Goal: Complete application form

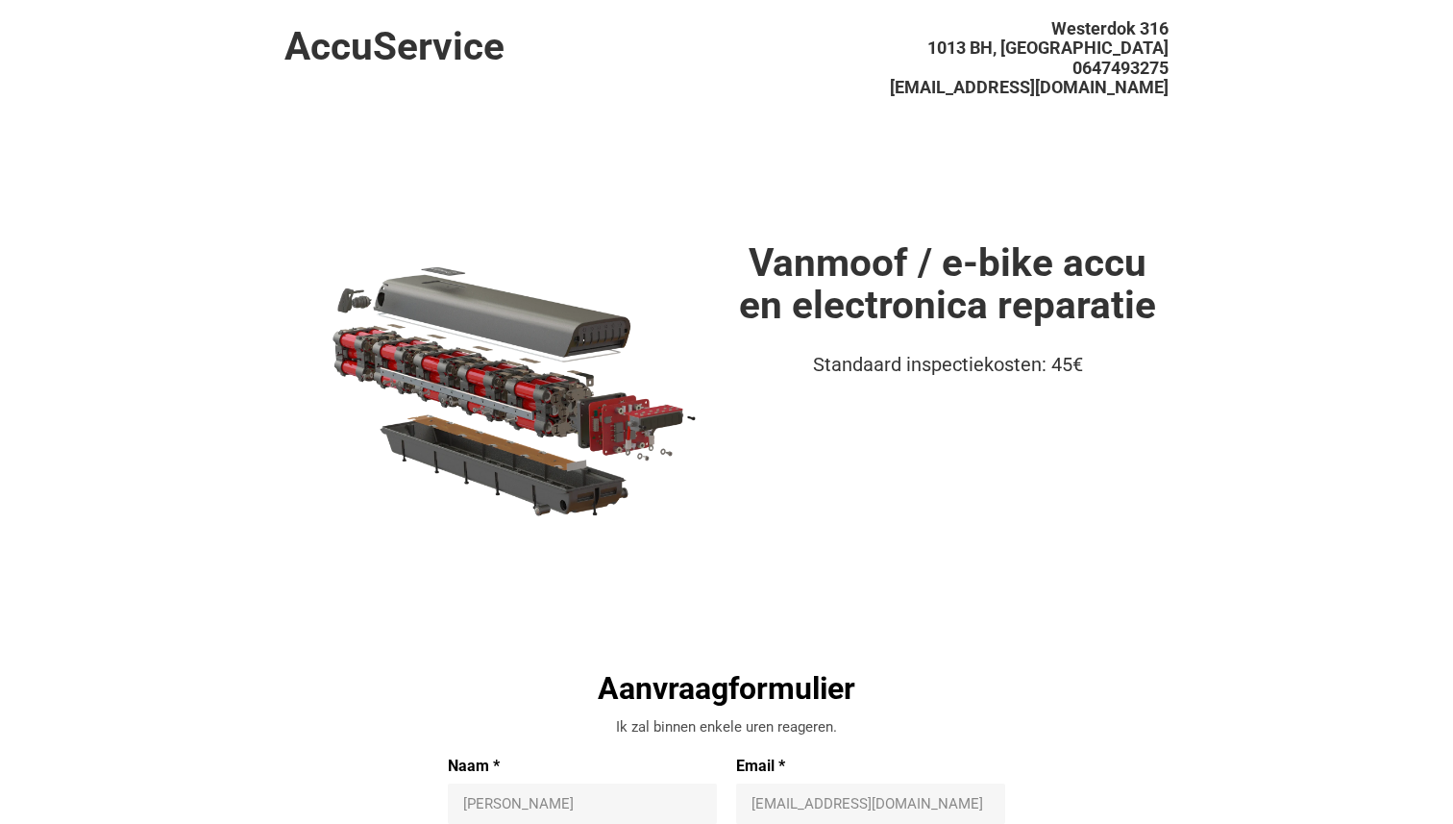
drag, startPoint x: 995, startPoint y: 86, endPoint x: 1167, endPoint y: 86, distance: 172.0
click at [1167, 86] on li "[EMAIL_ADDRESS][DOMAIN_NAME]" at bounding box center [959, 87] width 417 height 7
copy span "[EMAIL_ADDRESS][DOMAIN_NAME]"
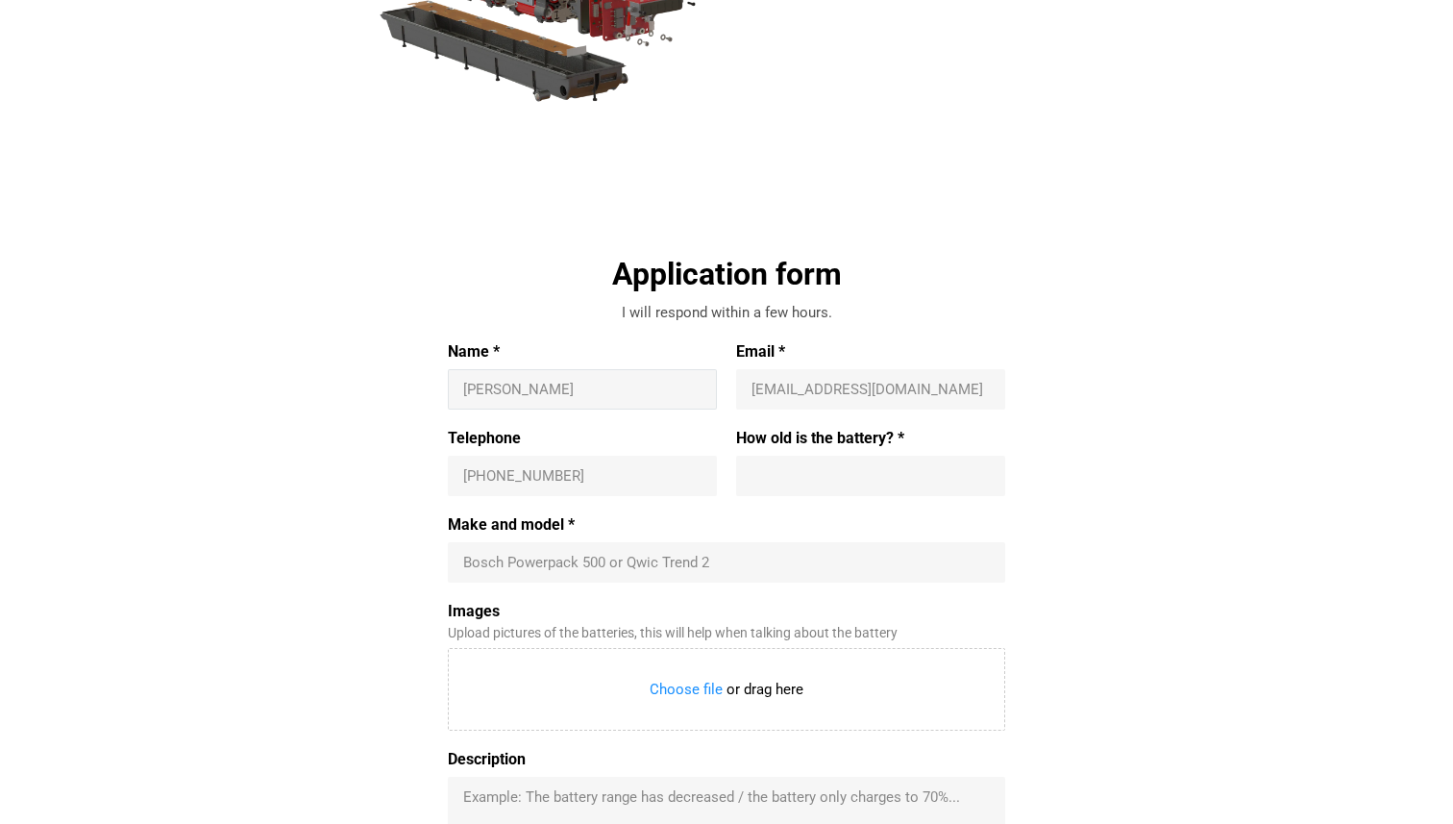
click at [550, 395] on input "Name *" at bounding box center [582, 389] width 238 height 19
type input "[PERSON_NAME]"
click at [731, 380] on div "Email * info@accuservice.eu" at bounding box center [865, 375] width 279 height 67
click at [805, 381] on input "Email *" at bounding box center [870, 389] width 238 height 19
type input "nandoagr13@gmail.com"
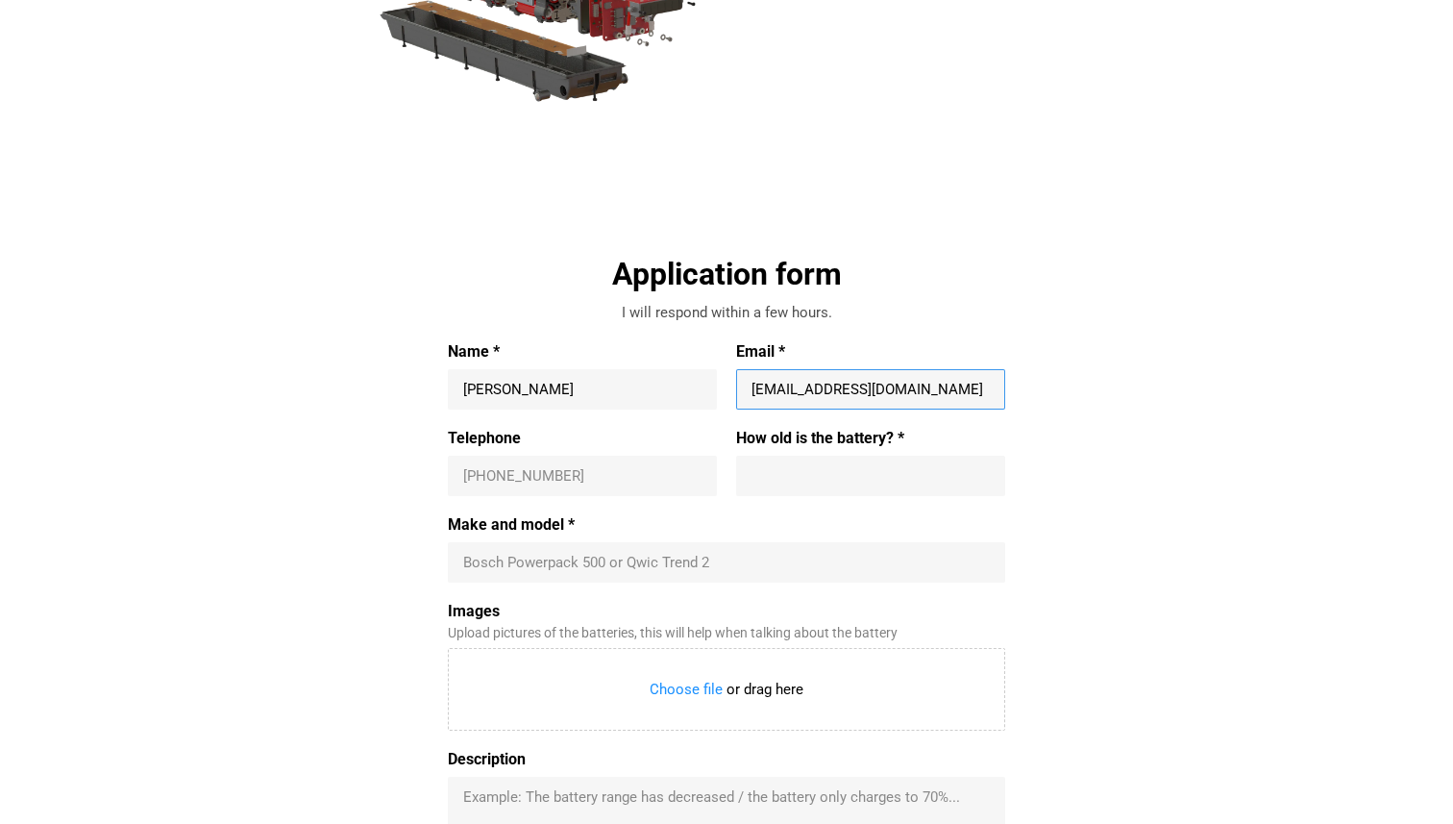
click at [610, 485] on div "[PHONE_NUMBER]" at bounding box center [582, 475] width 269 height 40
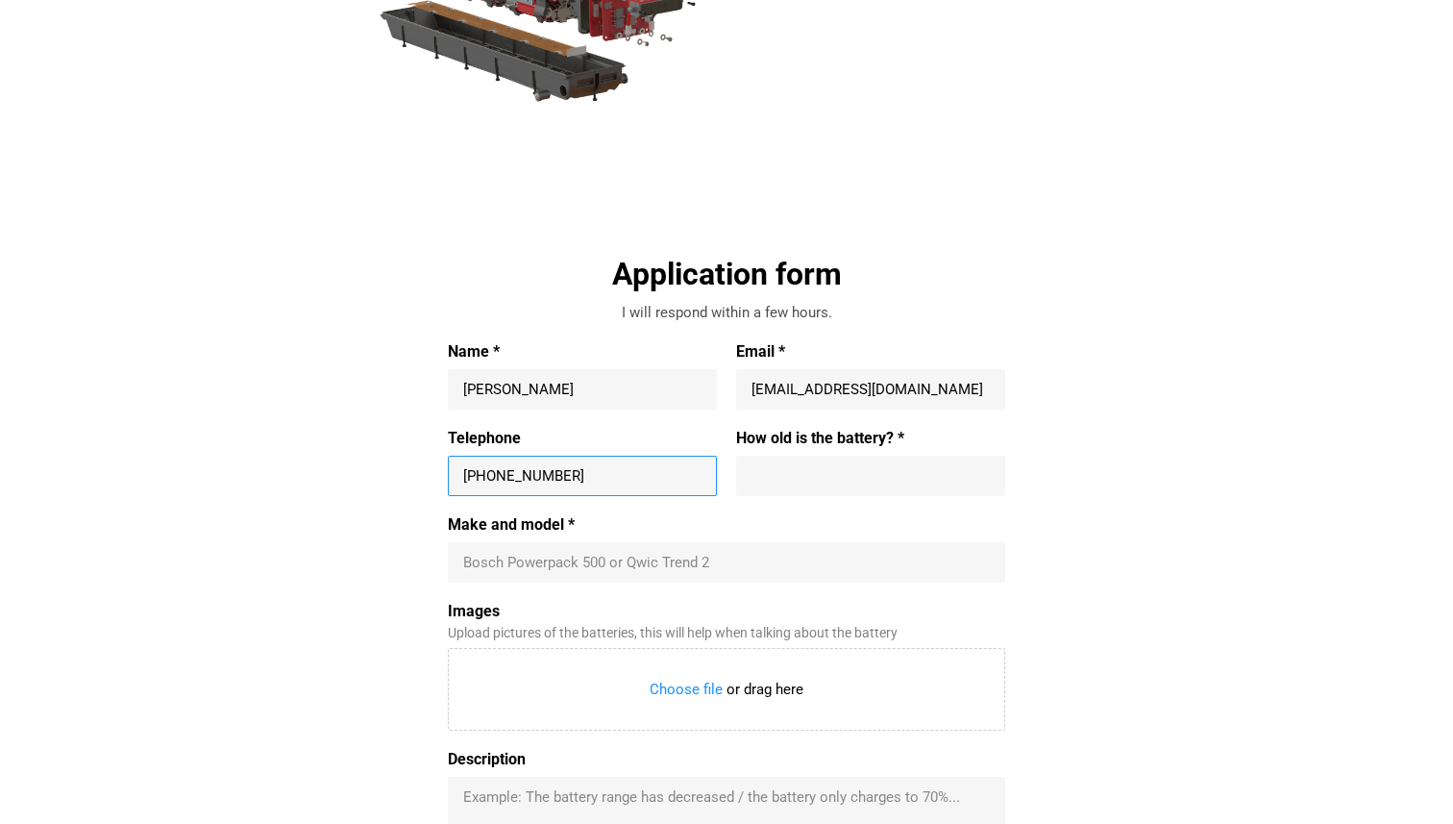
type input "+31 619306552"
click at [838, 478] on input "How old is the battery? *" at bounding box center [870, 475] width 238 height 19
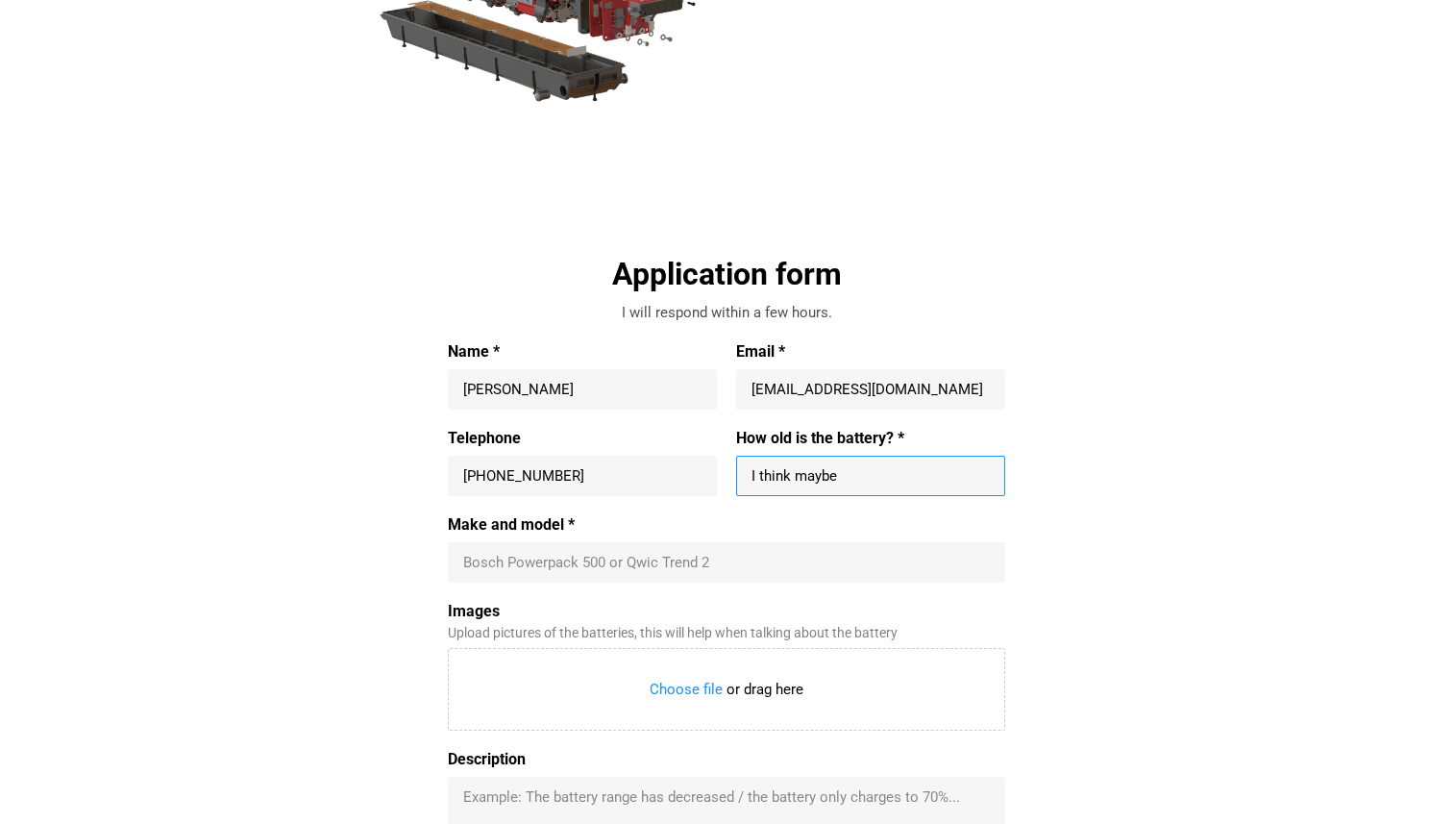
type input "I think maybe"
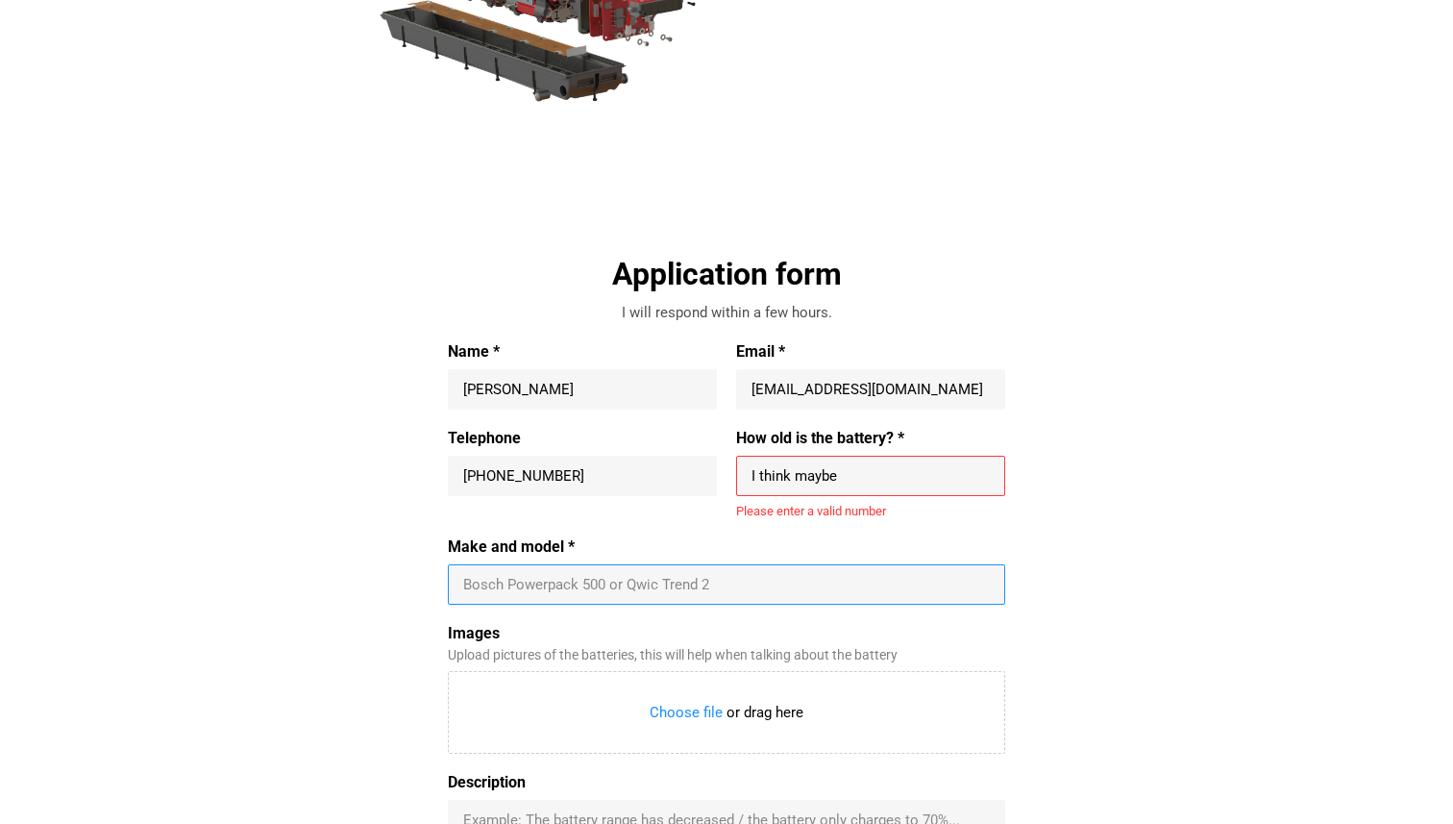
click at [915, 415] on div "Name * Fernando Goncalves Email * nandoagr13@gmail.com nandoagr13@gmail.com" at bounding box center [726, 385] width 557 height 86
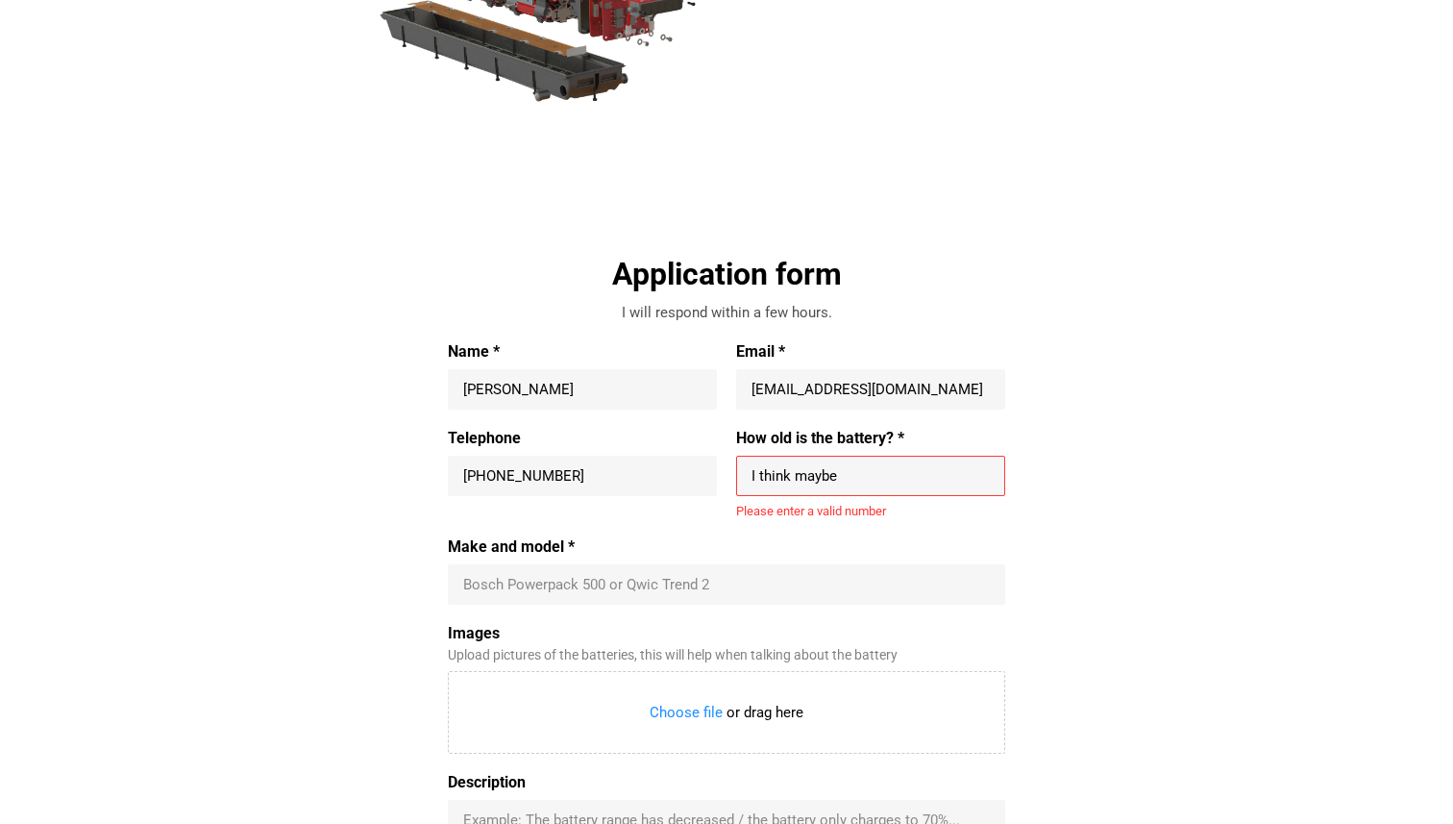
click at [897, 474] on input "I think maybe" at bounding box center [870, 475] width 238 height 19
type input "1"
click at [1079, 473] on div "Application form I will respond within a few hours. Name * Fernando Goncalves E…" at bounding box center [726, 630] width 885 height 753
click at [938, 480] on input "I think maybe 2 years" at bounding box center [870, 475] width 238 height 19
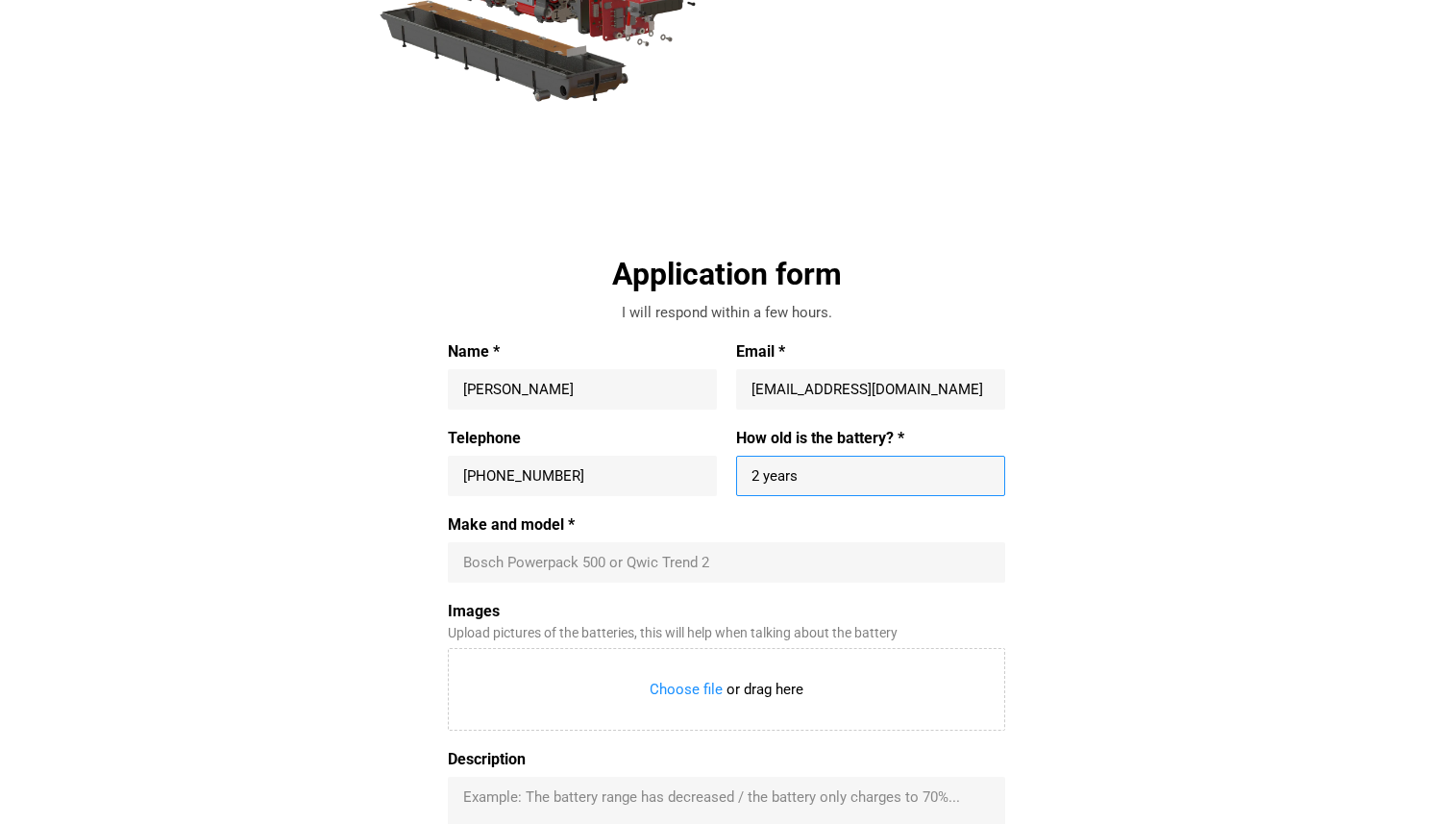
type input "2 years"
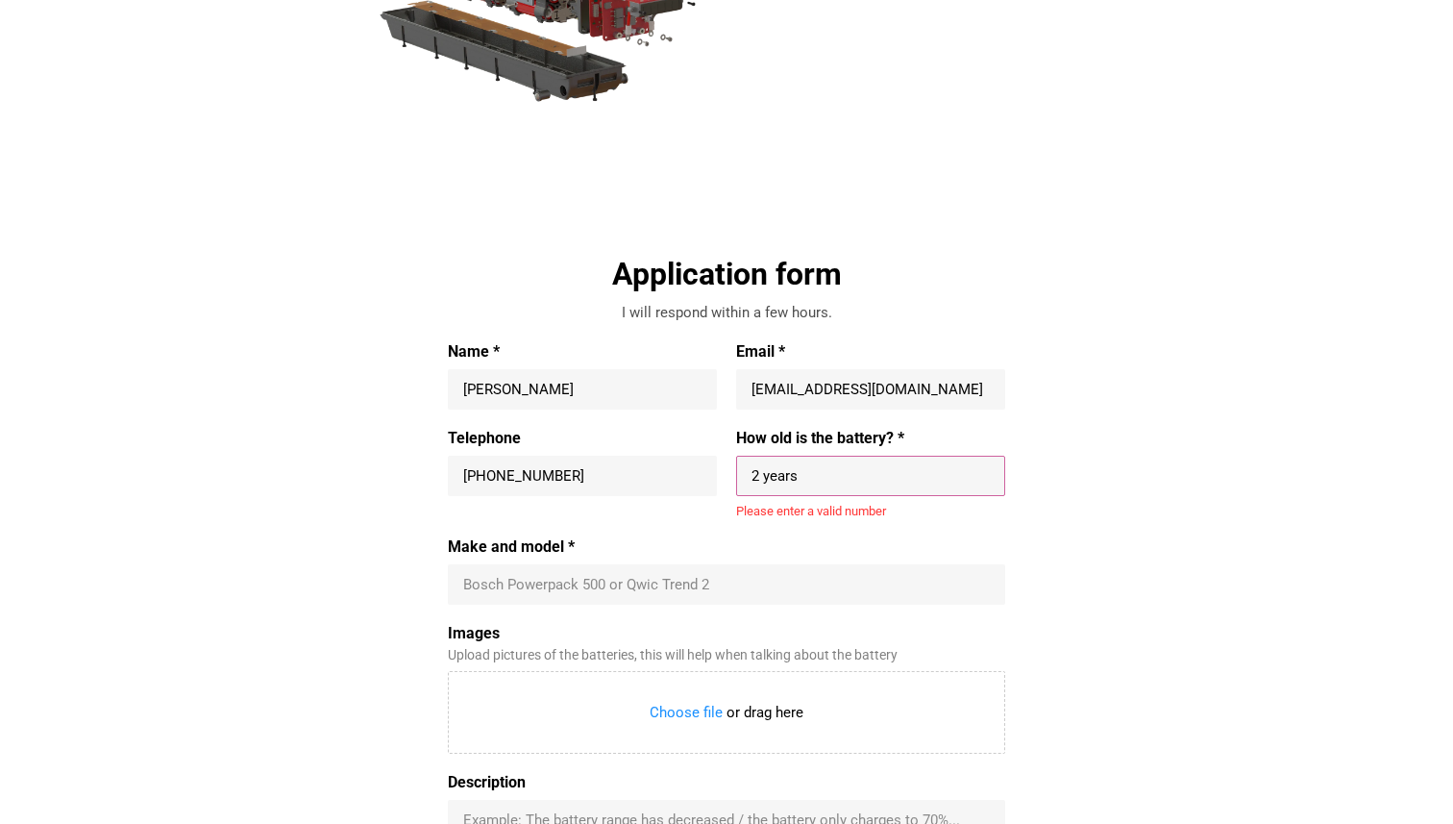
click at [1155, 500] on div "Application form I will respond within a few hours. Name * Fernando Goncalves E…" at bounding box center [726, 630] width 885 height 753
click at [923, 456] on div "2 years" at bounding box center [870, 475] width 269 height 40
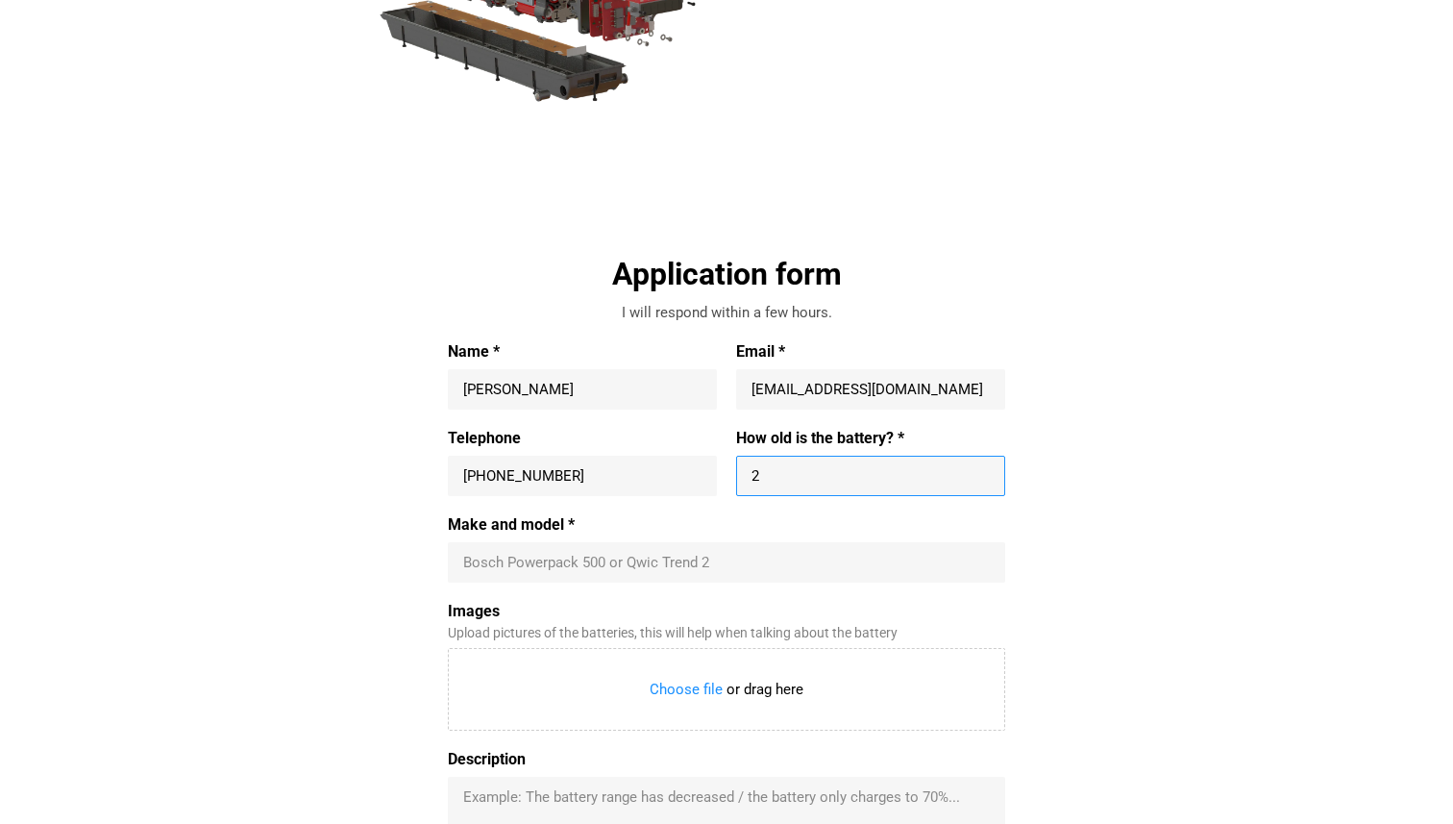
click at [1027, 459] on div "Application form I will respond within a few hours. Name * Fernando Goncalves E…" at bounding box center [726, 619] width 885 height 731
click at [914, 478] on input "2" at bounding box center [870, 475] width 238 height 19
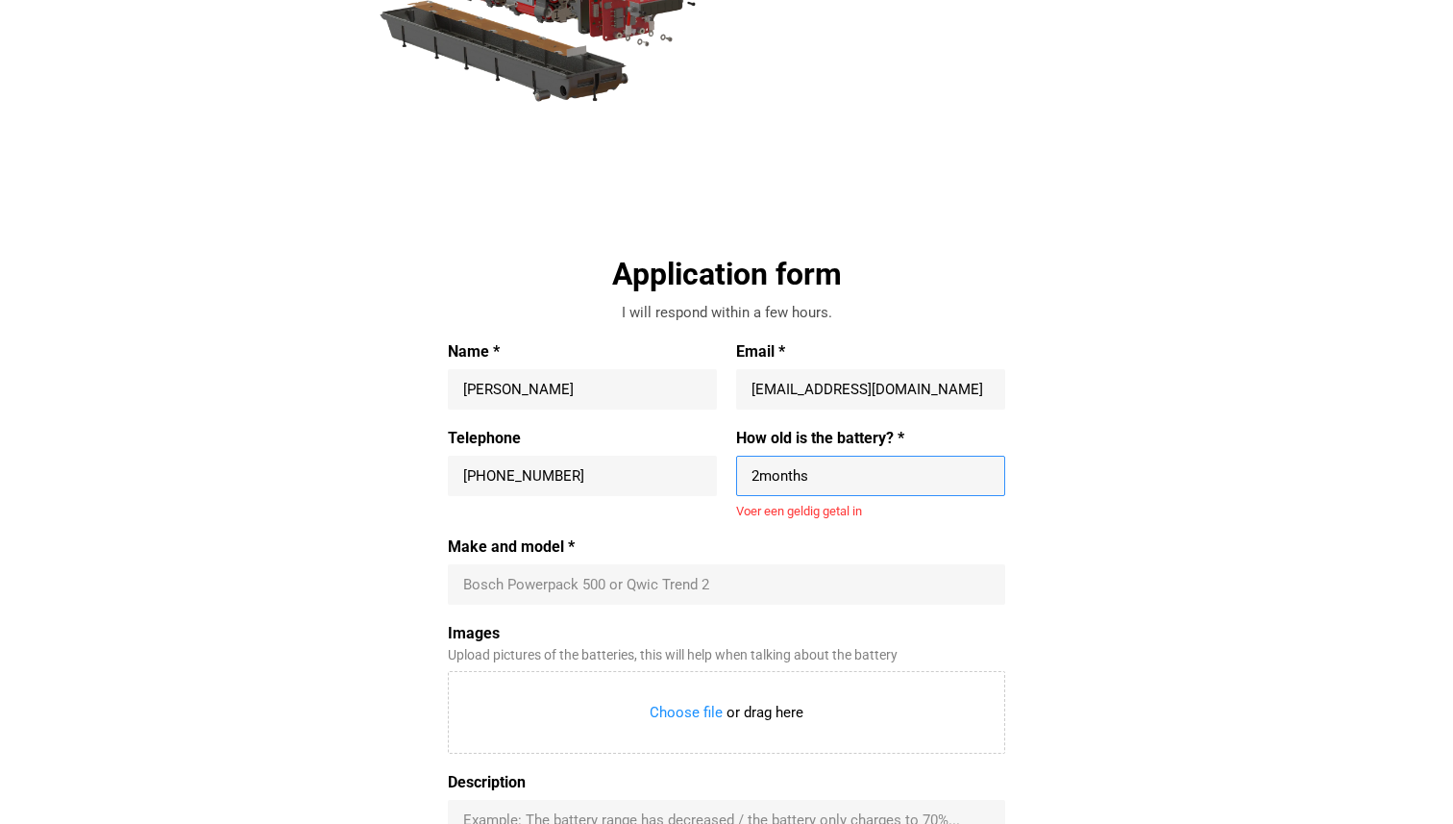
click at [1061, 475] on div "Application form I will respond within a few hours. Name * Fernando Goncalves E…" at bounding box center [726, 630] width 885 height 753
click at [893, 466] on input "2months" at bounding box center [870, 475] width 238 height 19
type input "2"
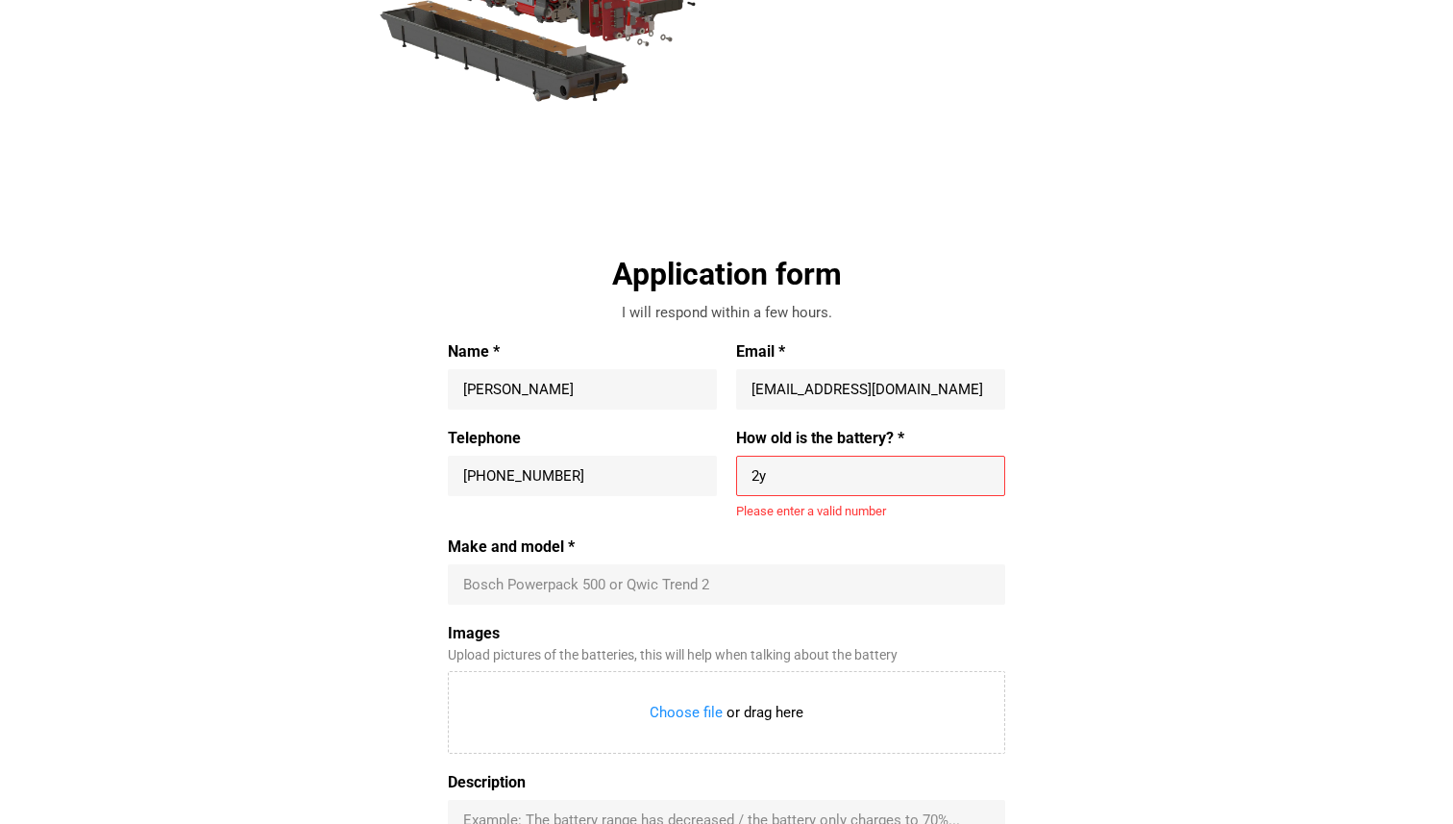
click at [939, 480] on input "2y" at bounding box center [870, 475] width 238 height 19
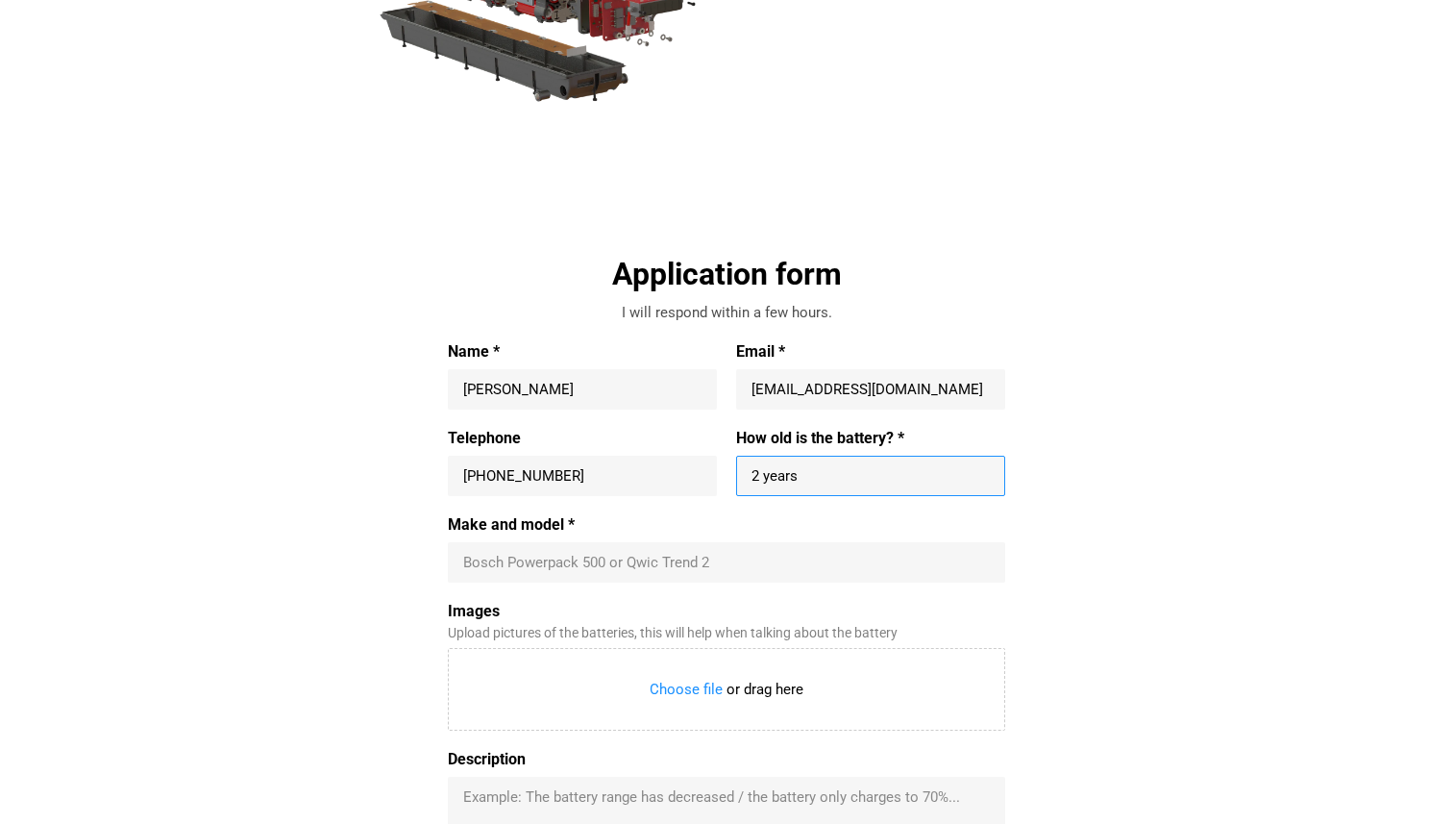
type input "2 years"
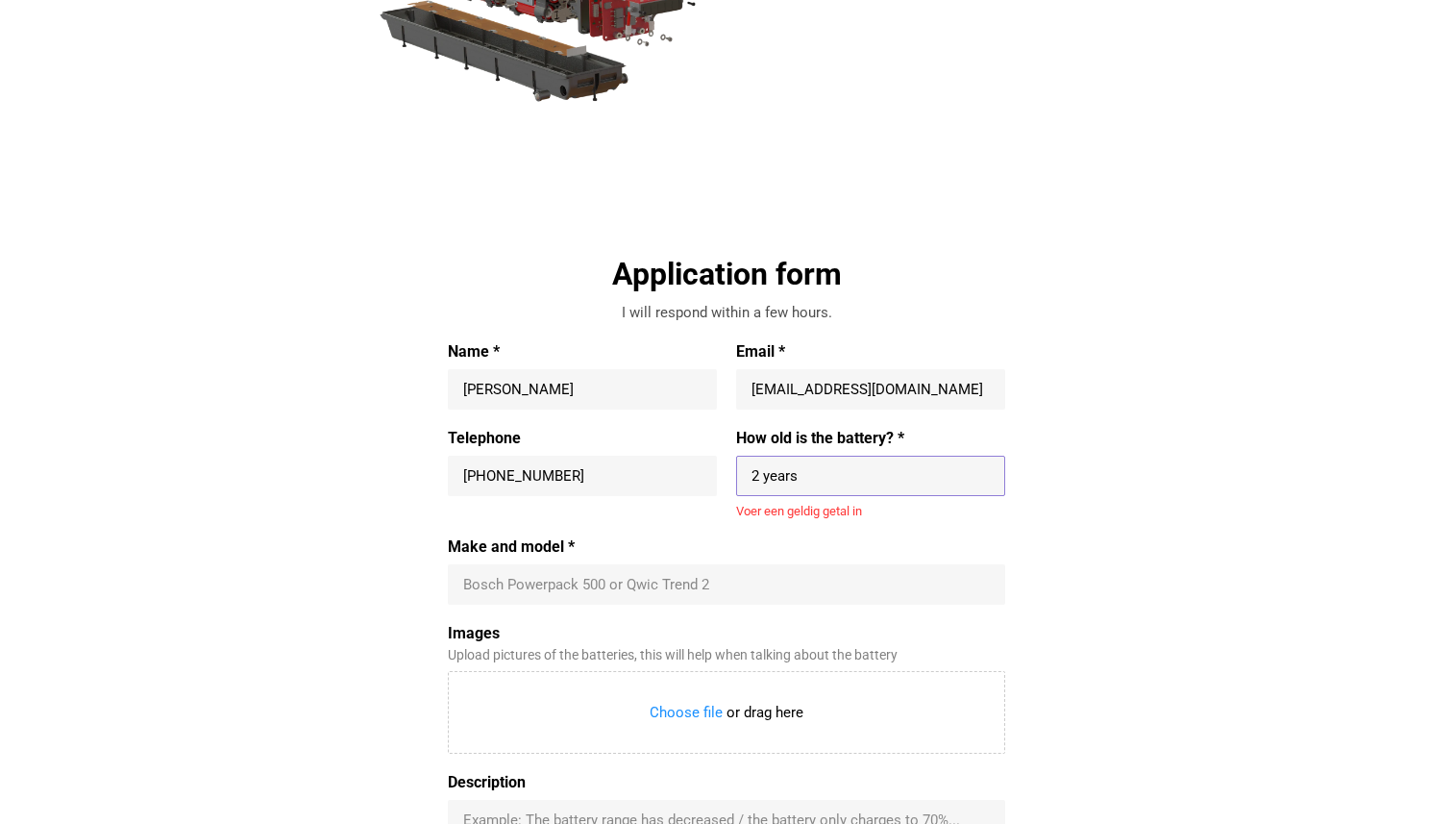
click at [831, 473] on input "2 years" at bounding box center [870, 475] width 238 height 19
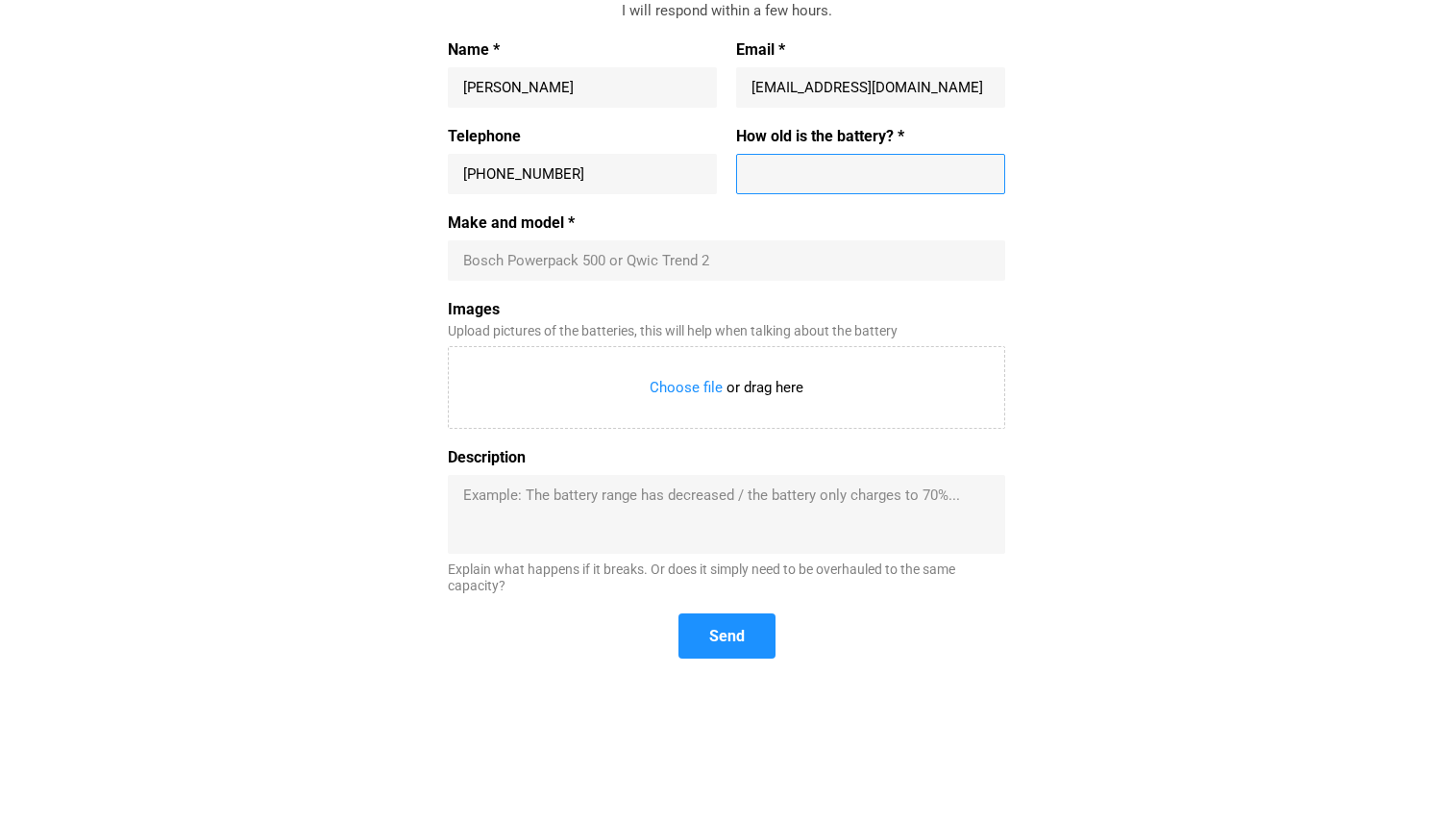
scroll to position [725, 0]
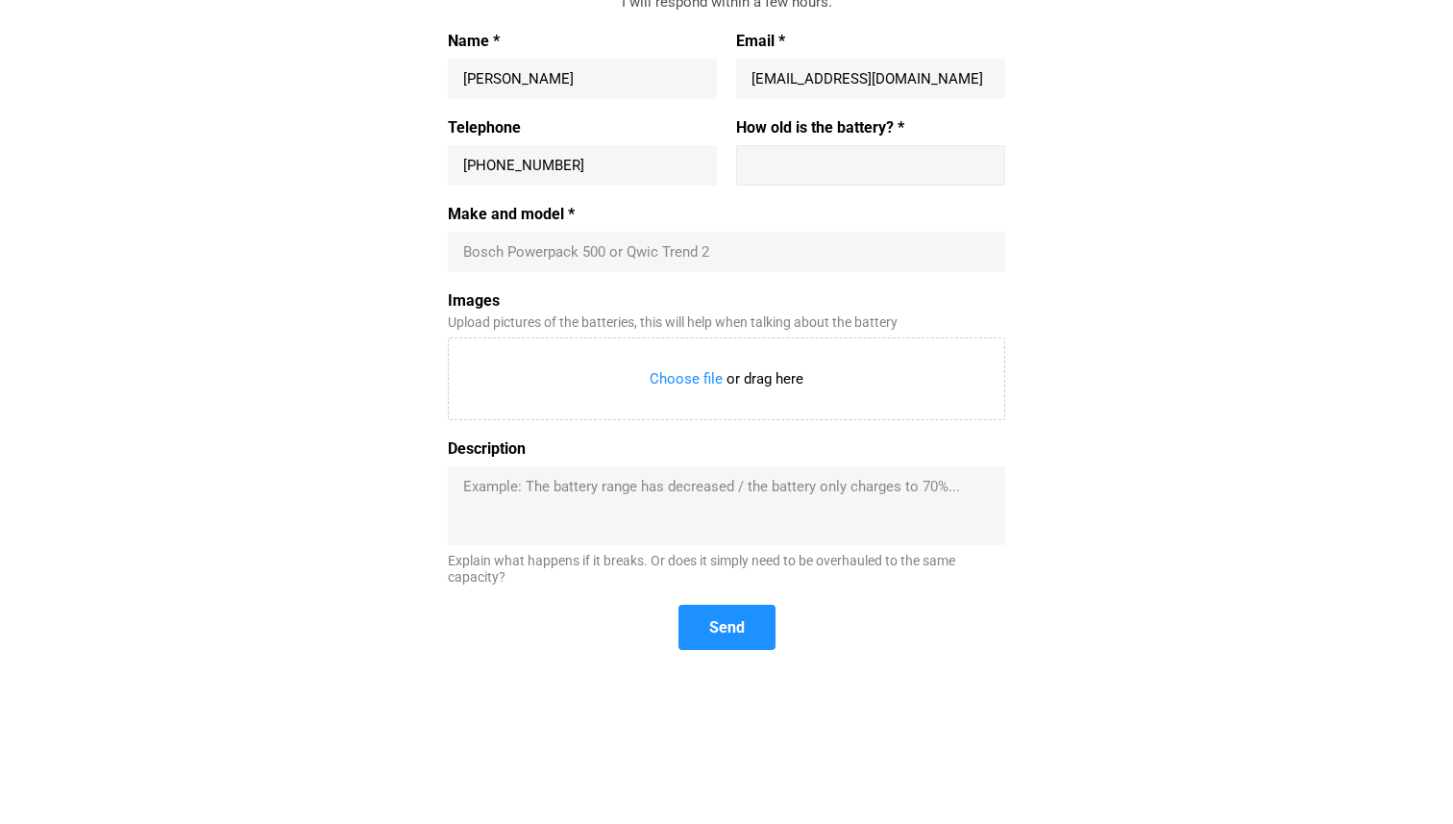
click at [1144, 431] on div "Application form I will respond within a few hours. Name * Fernando Goncalves E…" at bounding box center [726, 308] width 885 height 731
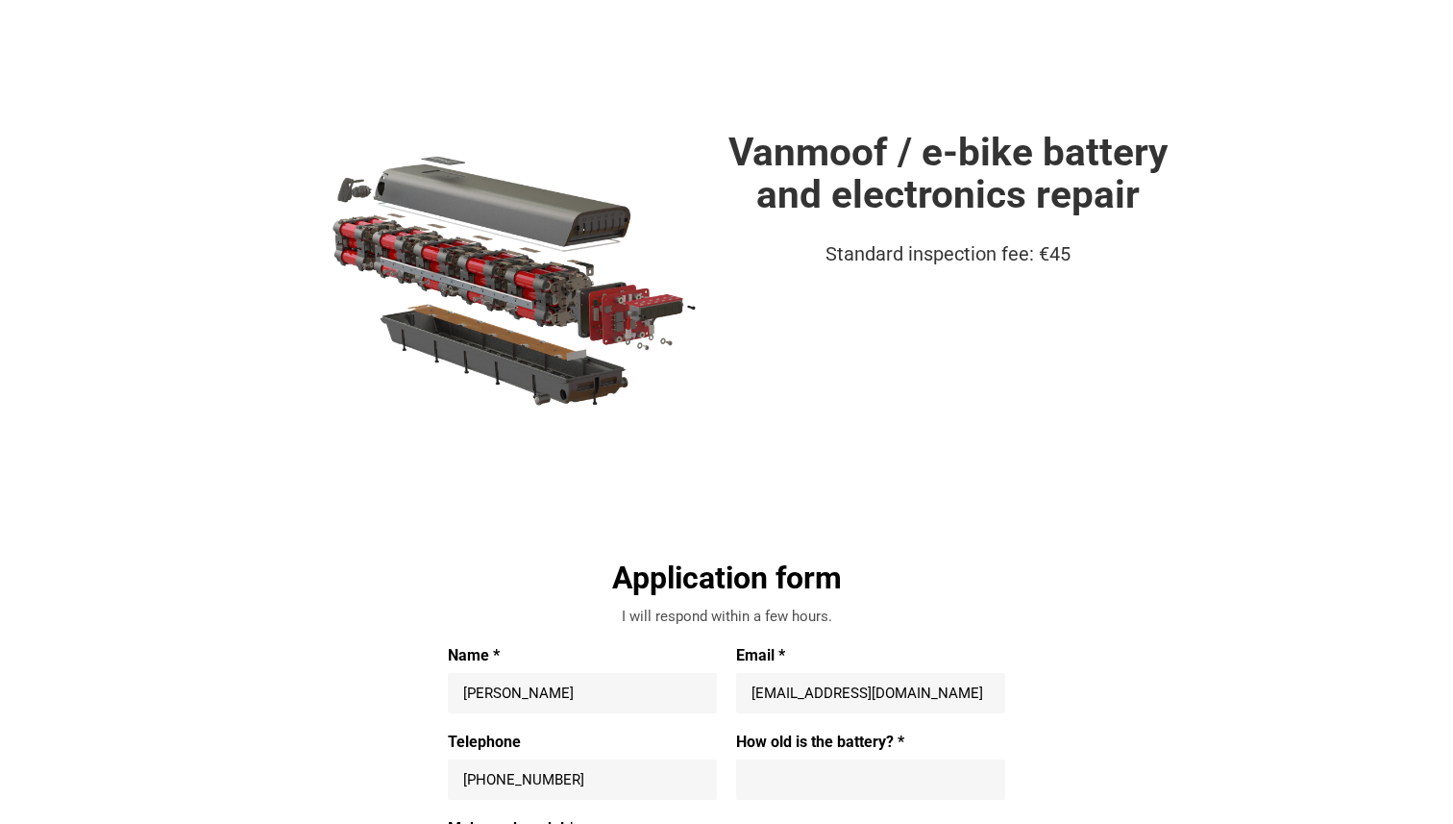
scroll to position [0, 0]
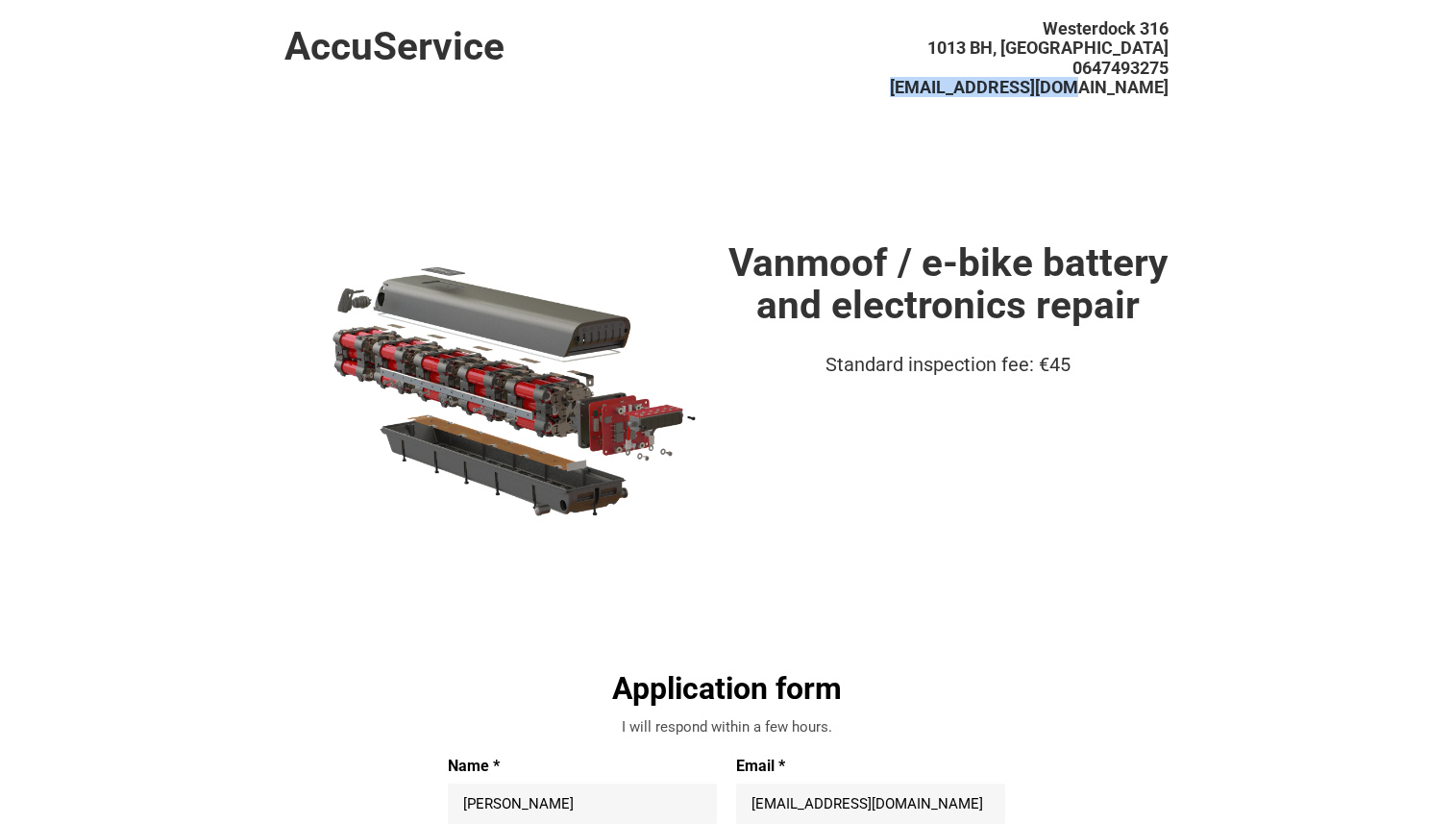
drag, startPoint x: 1202, startPoint y: 96, endPoint x: 975, endPoint y: 88, distance: 226.9
copy span "[EMAIL_ADDRESS][DOMAIN_NAME]"
